Goal: Information Seeking & Learning: Compare options

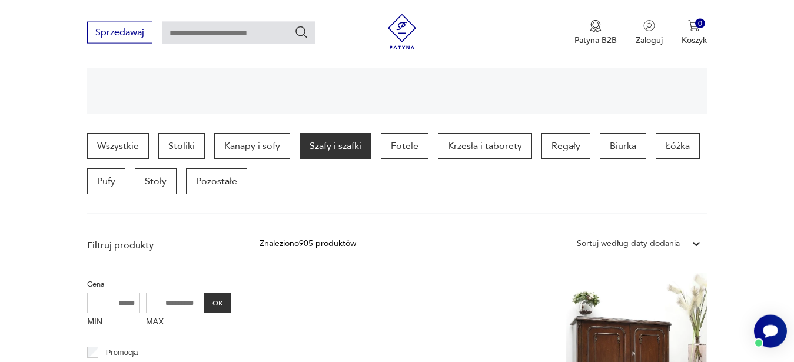
scroll to position [256, 0]
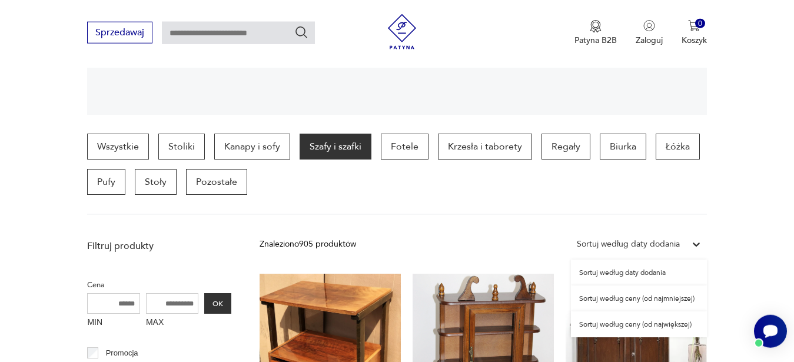
click at [698, 247] on icon at bounding box center [697, 245] width 12 height 12
click at [632, 297] on div "Sortuj według ceny (od najmniejszej)" at bounding box center [639, 299] width 136 height 26
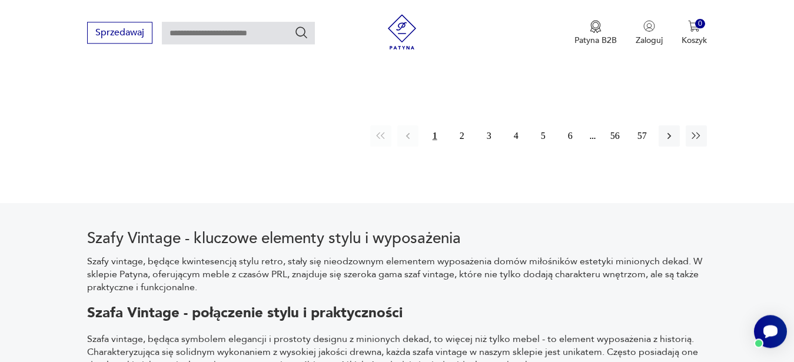
scroll to position [1813, 0]
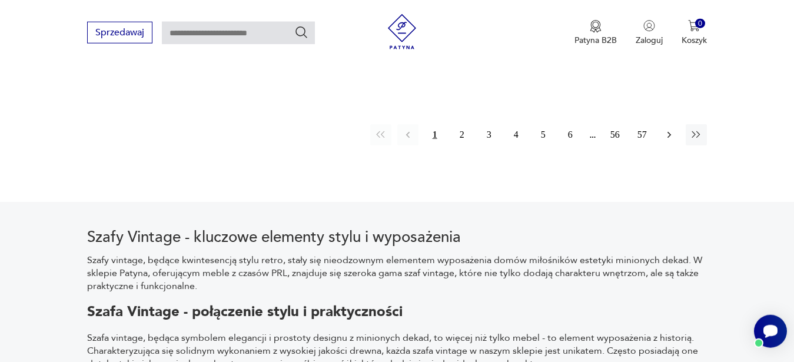
click at [675, 133] on icon "button" at bounding box center [670, 135] width 12 height 12
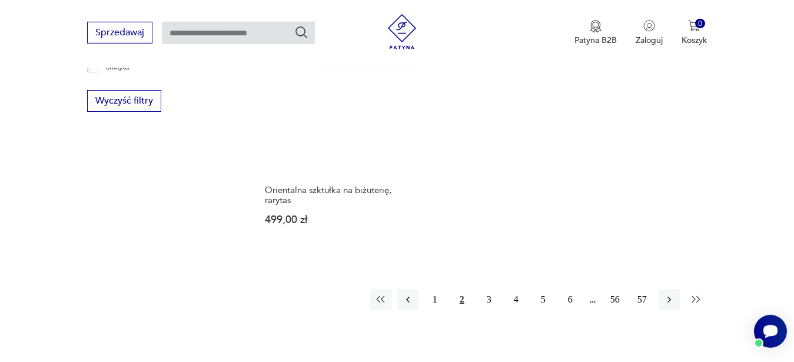
scroll to position [1693, 0]
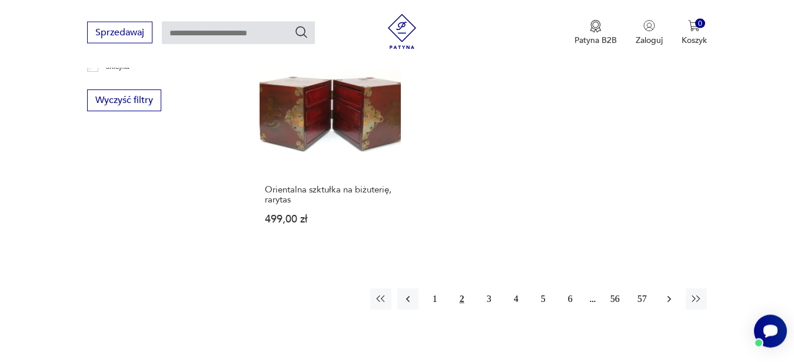
click at [670, 293] on icon "button" at bounding box center [670, 299] width 12 height 12
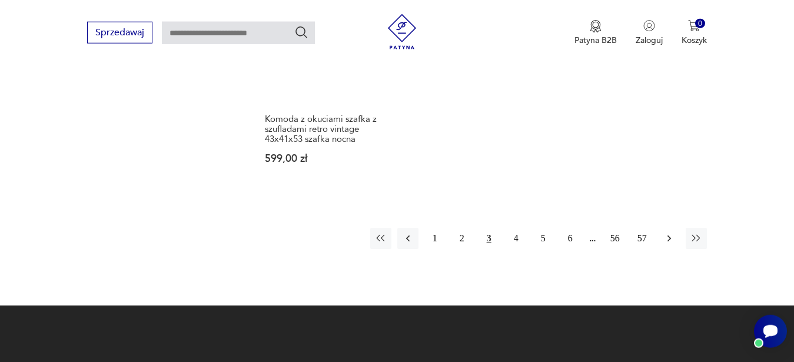
scroll to position [1754, 0]
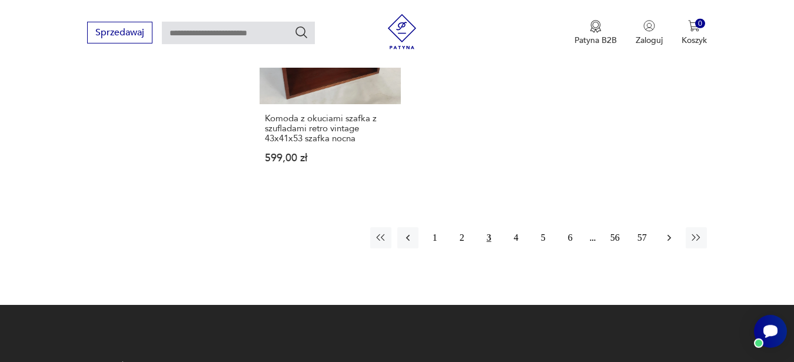
click at [667, 232] on icon "button" at bounding box center [670, 238] width 12 height 12
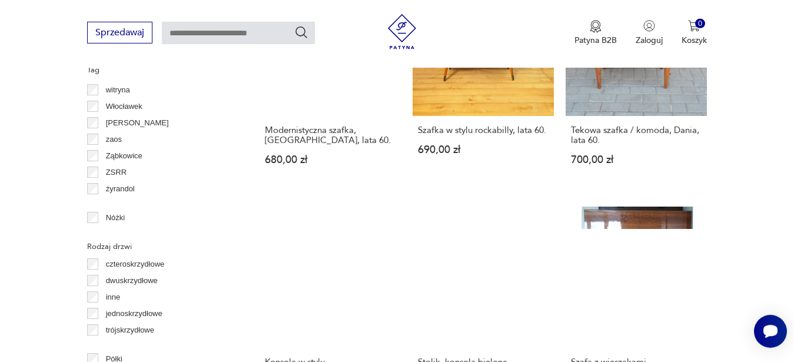
scroll to position [1255, 0]
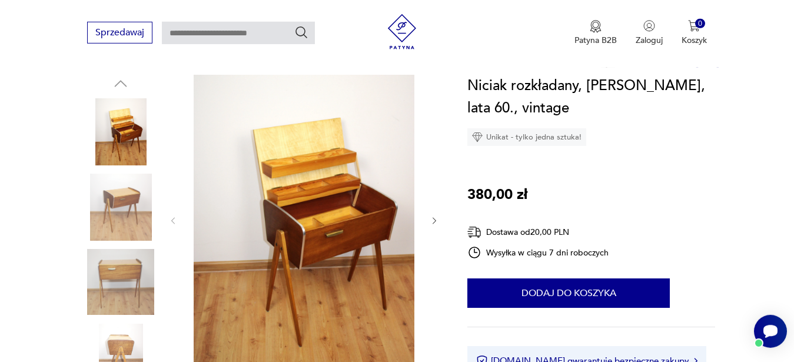
click at [435, 222] on icon "button" at bounding box center [435, 220] width 4 height 7
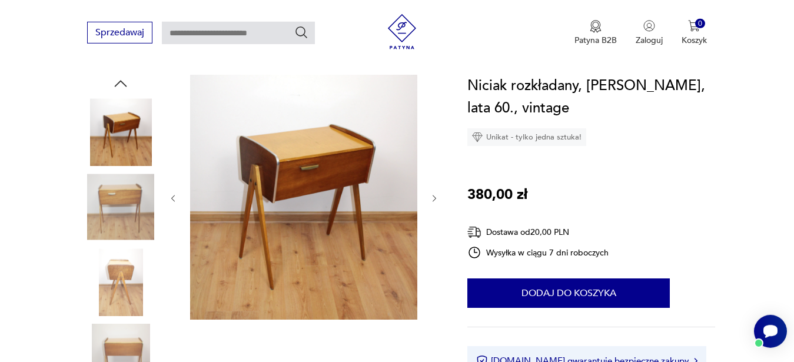
click at [433, 197] on icon "button" at bounding box center [435, 199] width 10 height 10
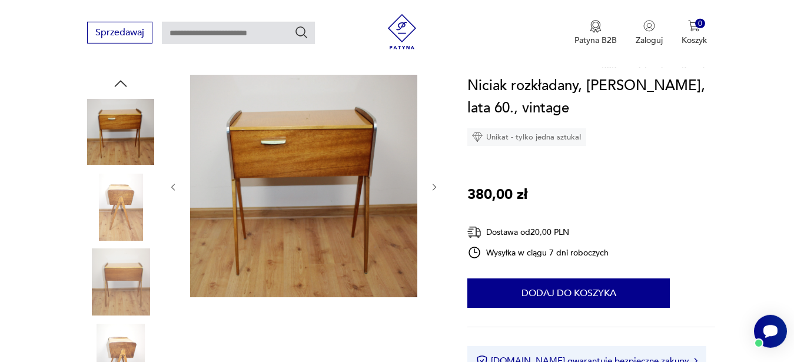
click at [436, 190] on icon "button" at bounding box center [435, 188] width 10 height 10
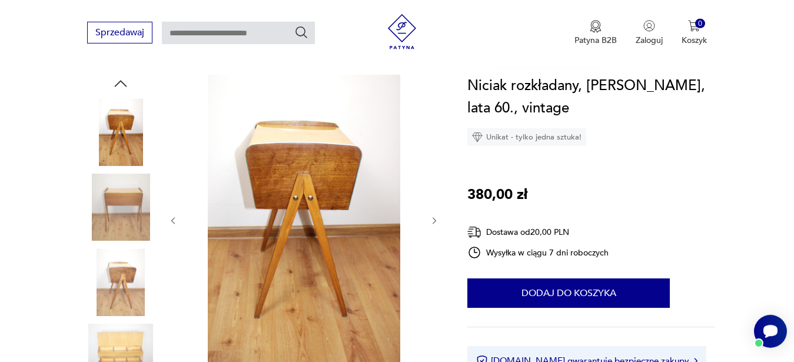
click at [433, 218] on icon "button" at bounding box center [435, 221] width 10 height 10
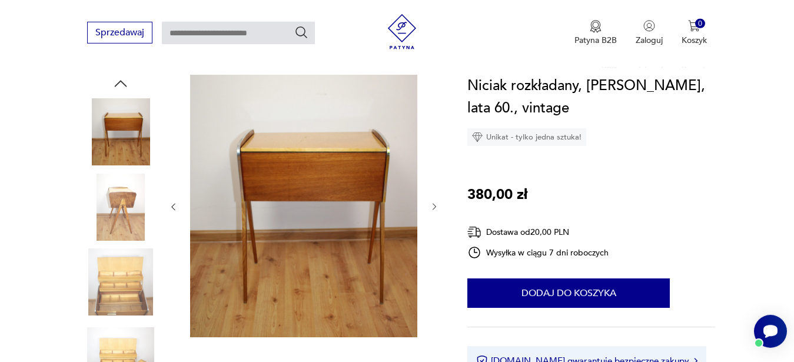
click at [434, 206] on icon "button" at bounding box center [435, 207] width 10 height 10
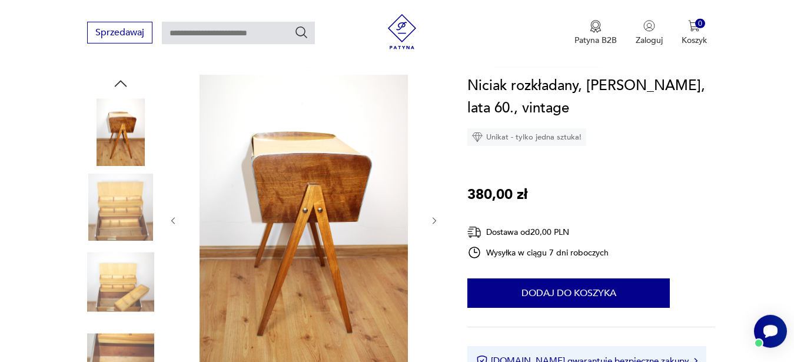
click at [436, 217] on icon "button" at bounding box center [435, 221] width 10 height 10
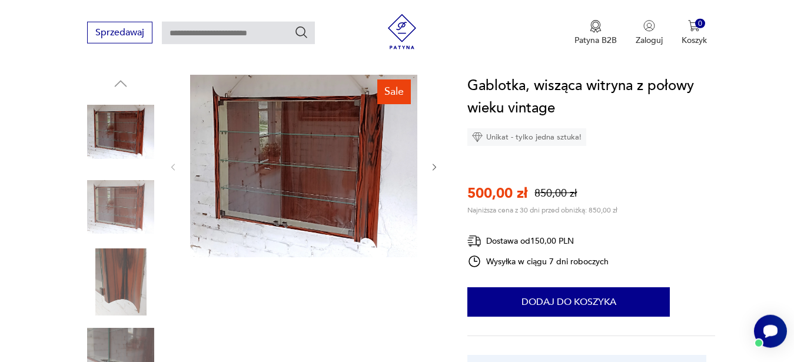
scroll to position [120, 0]
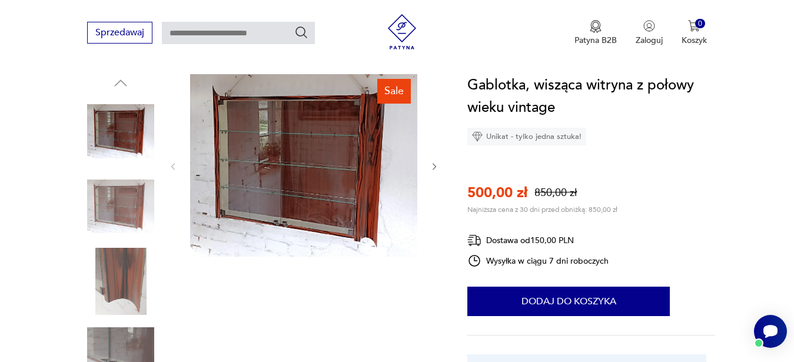
click at [436, 164] on icon "button" at bounding box center [435, 167] width 10 height 10
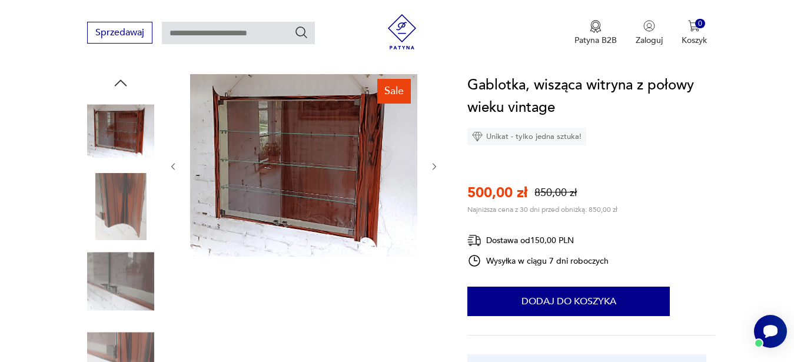
click at [436, 164] on icon "button" at bounding box center [435, 167] width 10 height 10
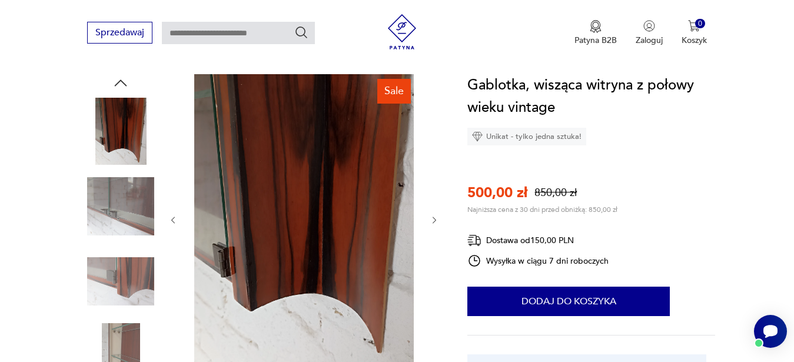
click at [435, 219] on icon "button" at bounding box center [435, 221] width 10 height 10
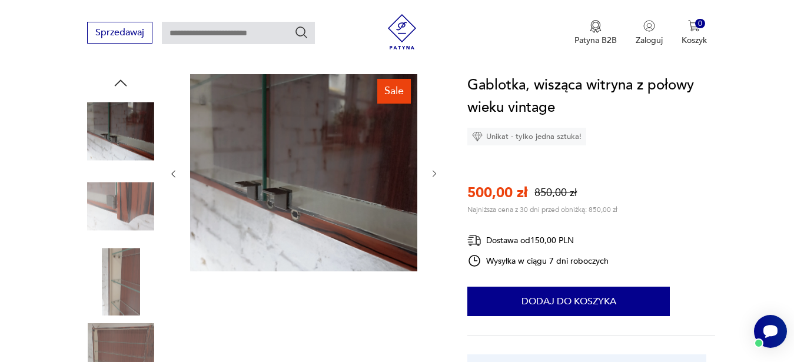
click at [434, 174] on icon "button" at bounding box center [435, 174] width 10 height 10
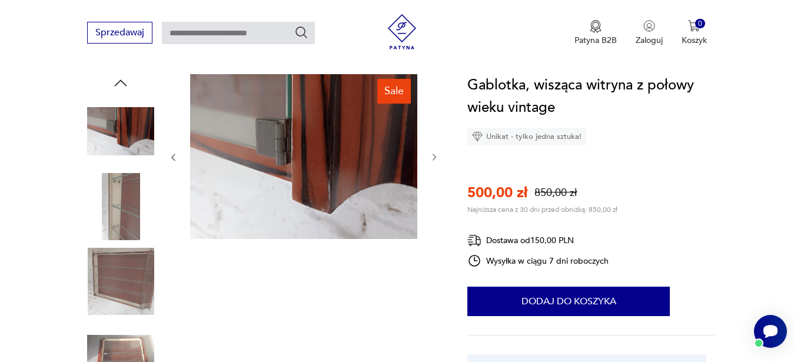
click at [435, 157] on icon "button" at bounding box center [435, 157] width 4 height 7
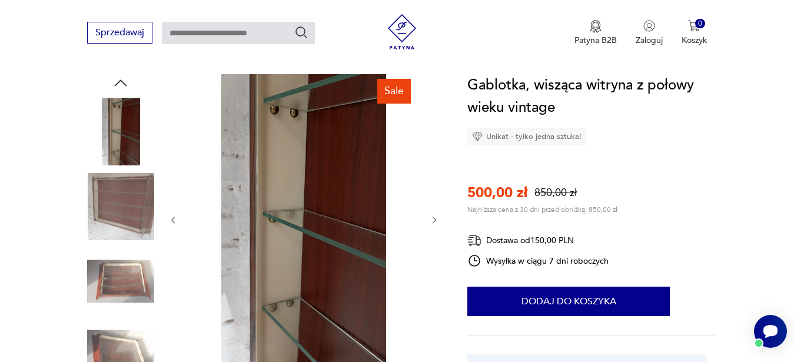
click at [436, 217] on icon "button" at bounding box center [435, 221] width 10 height 10
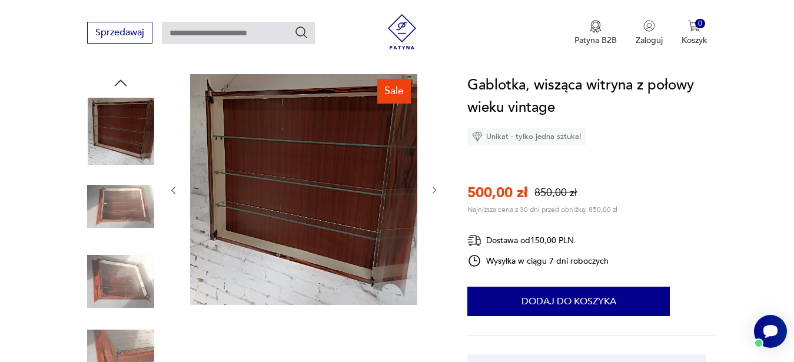
click at [437, 189] on icon "button" at bounding box center [435, 191] width 10 height 10
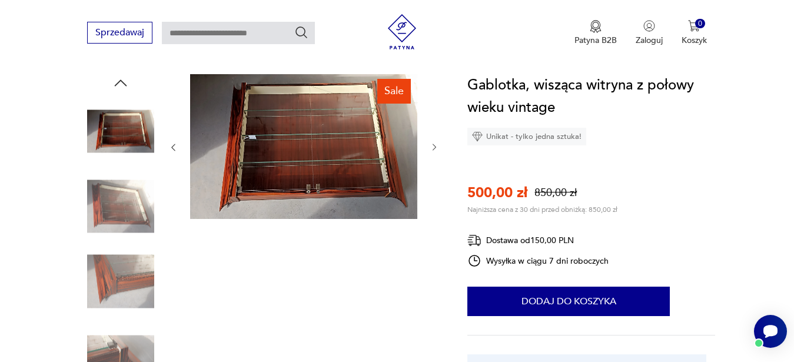
click at [435, 146] on icon "button" at bounding box center [435, 147] width 4 height 7
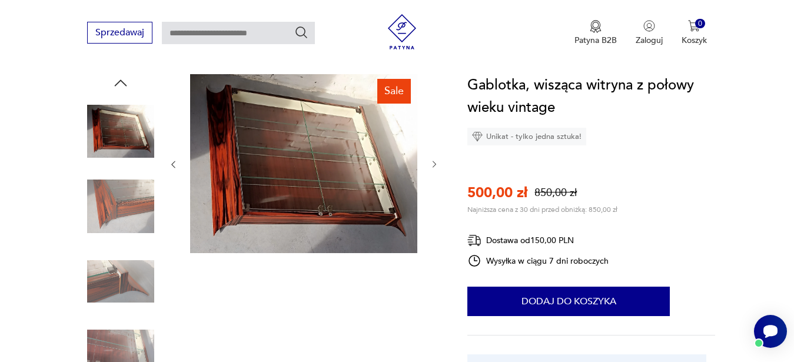
click at [436, 164] on icon "button" at bounding box center [435, 165] width 10 height 10
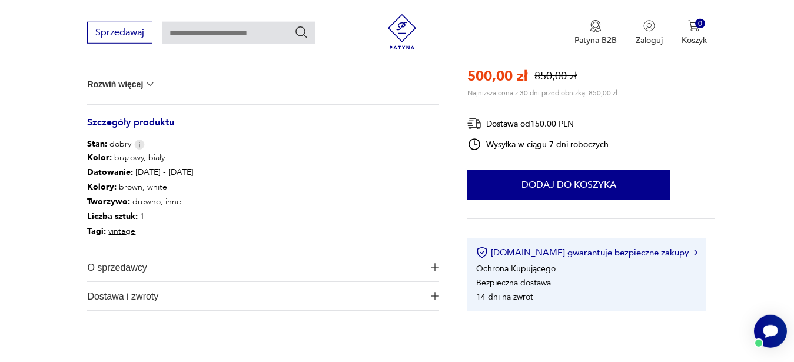
scroll to position [601, 0]
click at [435, 302] on button "Dostawa i zwroty" at bounding box center [263, 297] width 352 height 28
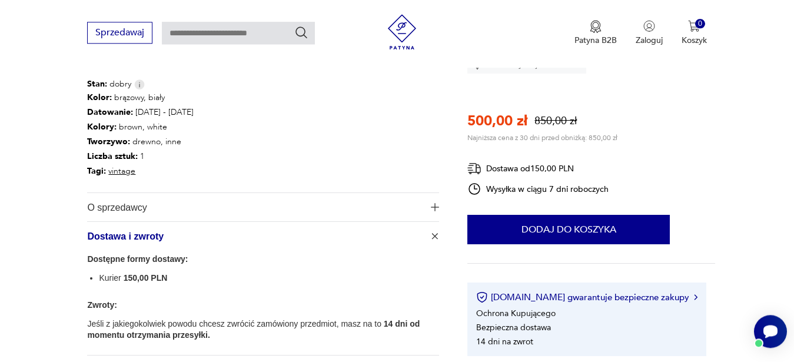
scroll to position [661, 0]
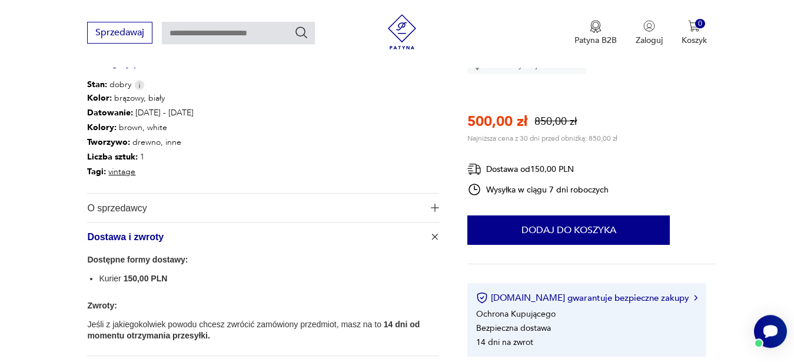
click at [433, 203] on button "O sprzedawcy" at bounding box center [263, 208] width 352 height 28
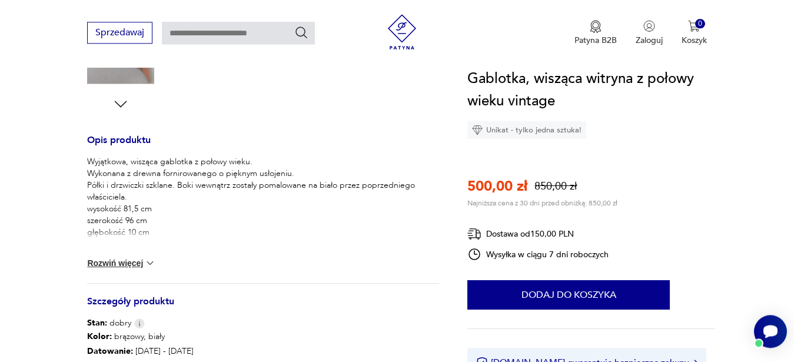
click at [150, 260] on img at bounding box center [150, 263] width 12 height 12
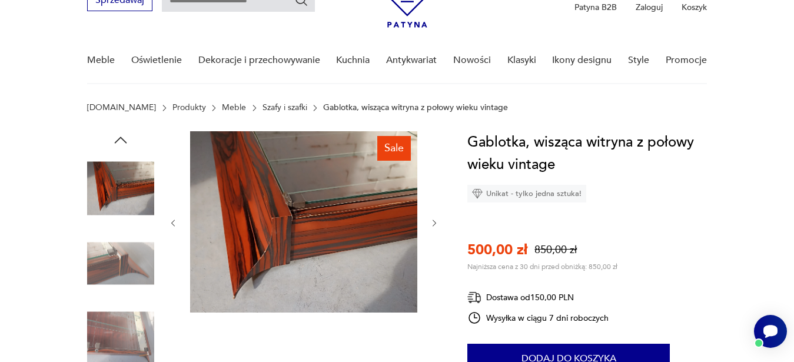
scroll to position [62, 0]
